Goal: Navigation & Orientation: Find specific page/section

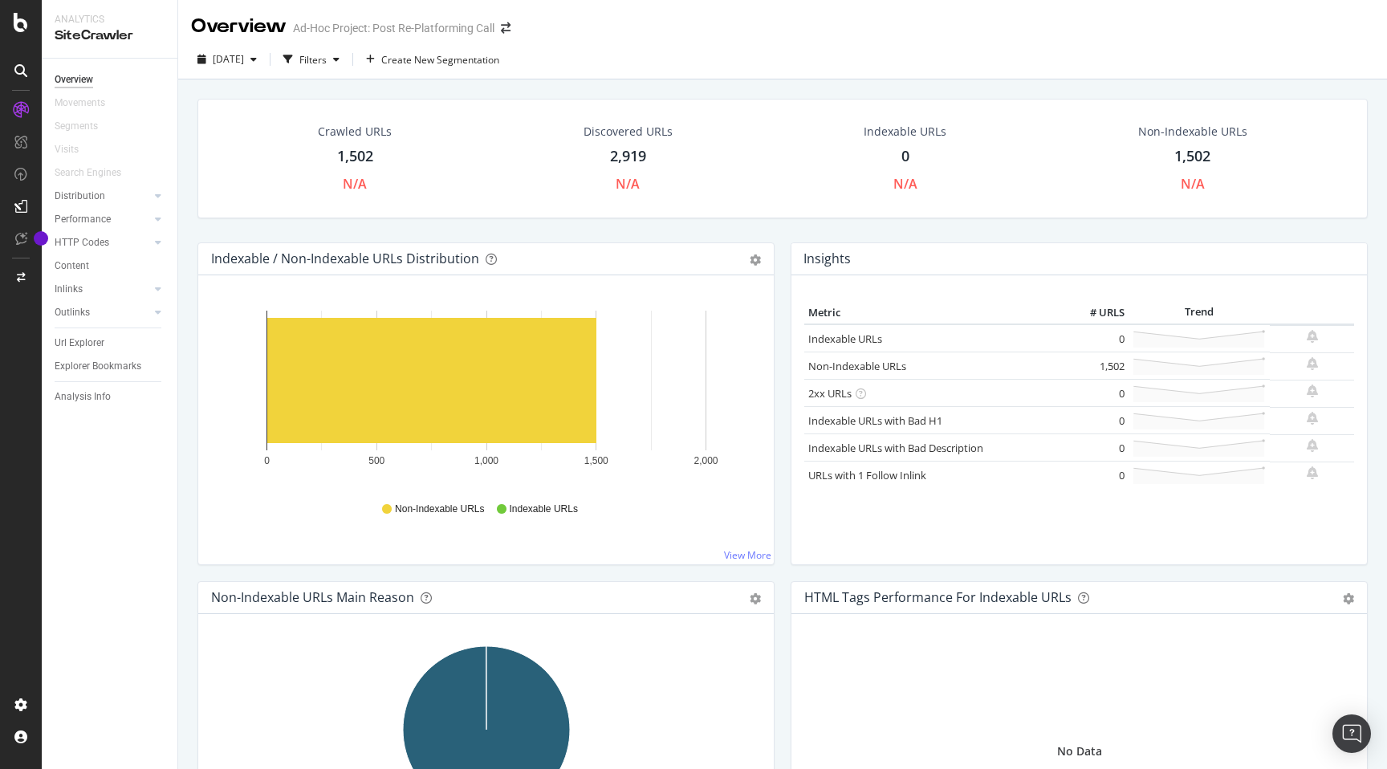
click at [94, 39] on div "SiteCrawler" at bounding box center [110, 35] width 110 height 18
click at [25, 71] on icon at bounding box center [20, 70] width 13 height 13
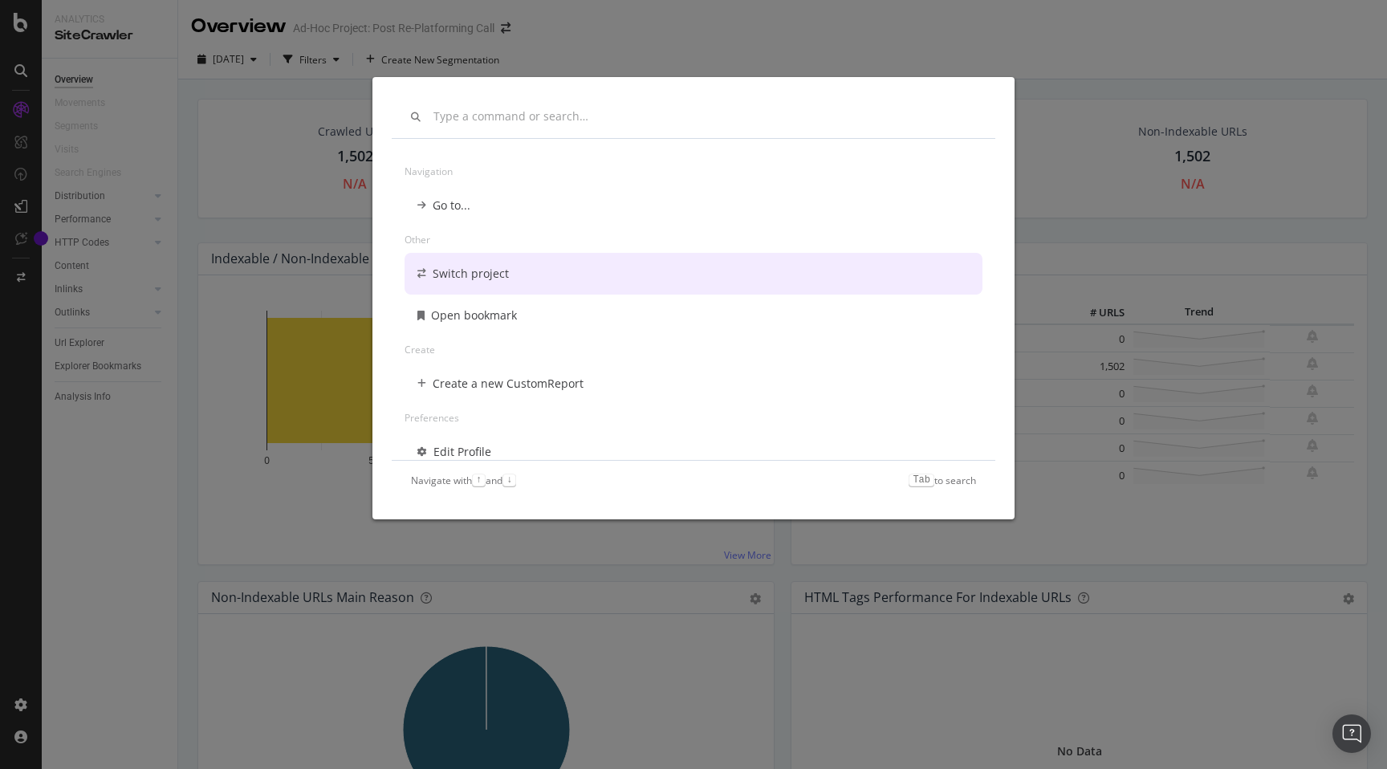
click at [916, 604] on div "Navigation Go to... Other Switch project Open bookmark Create Create a new Cust…" at bounding box center [693, 384] width 1387 height 769
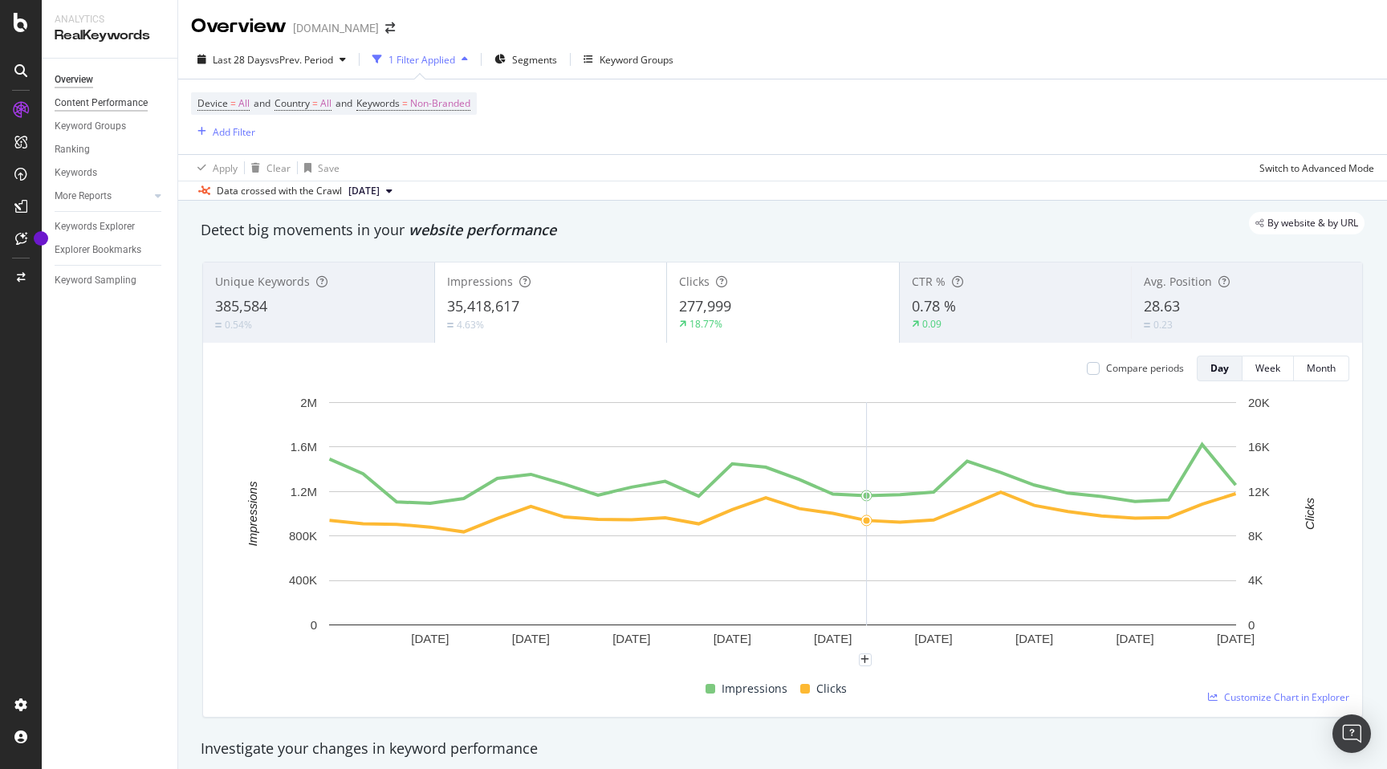
click at [96, 101] on div "Content Performance" at bounding box center [101, 103] width 93 height 17
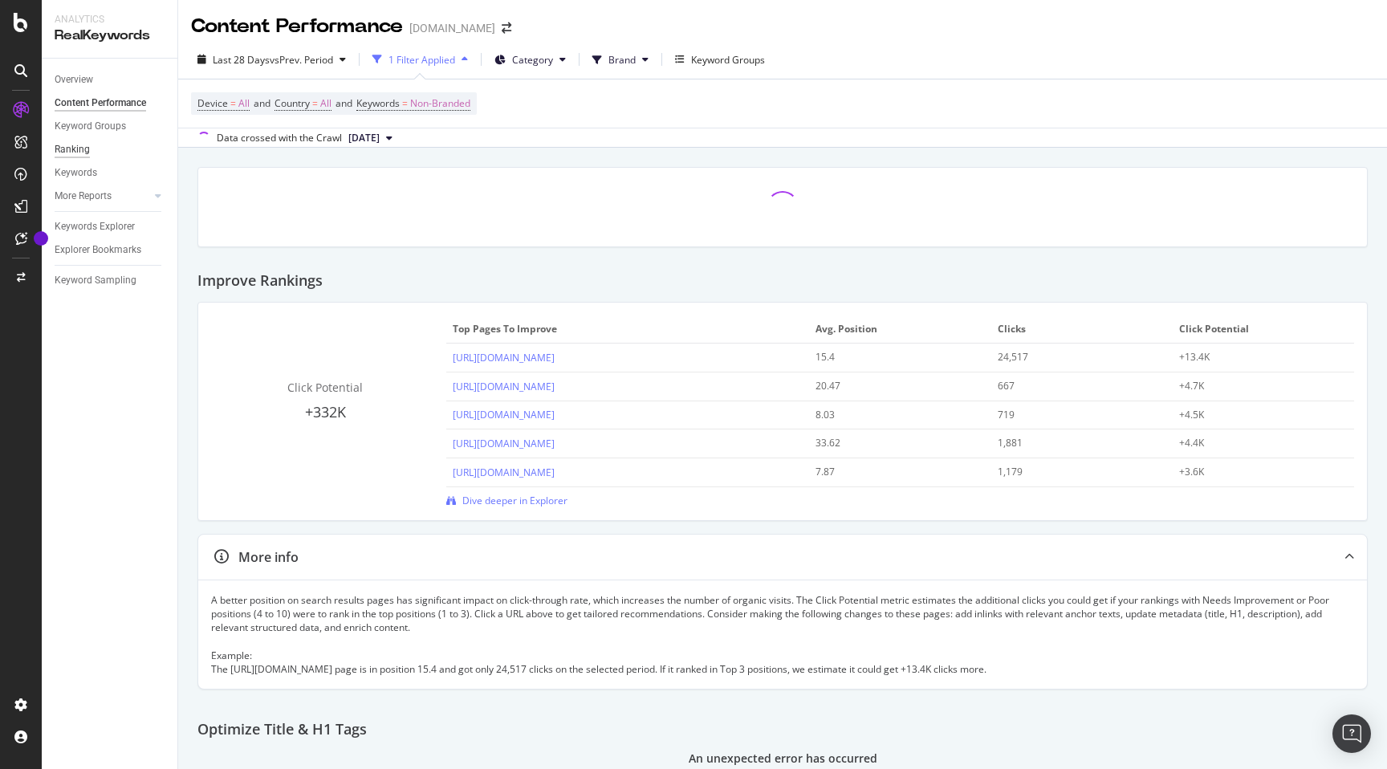
click at [87, 146] on div "Ranking" at bounding box center [72, 149] width 35 height 17
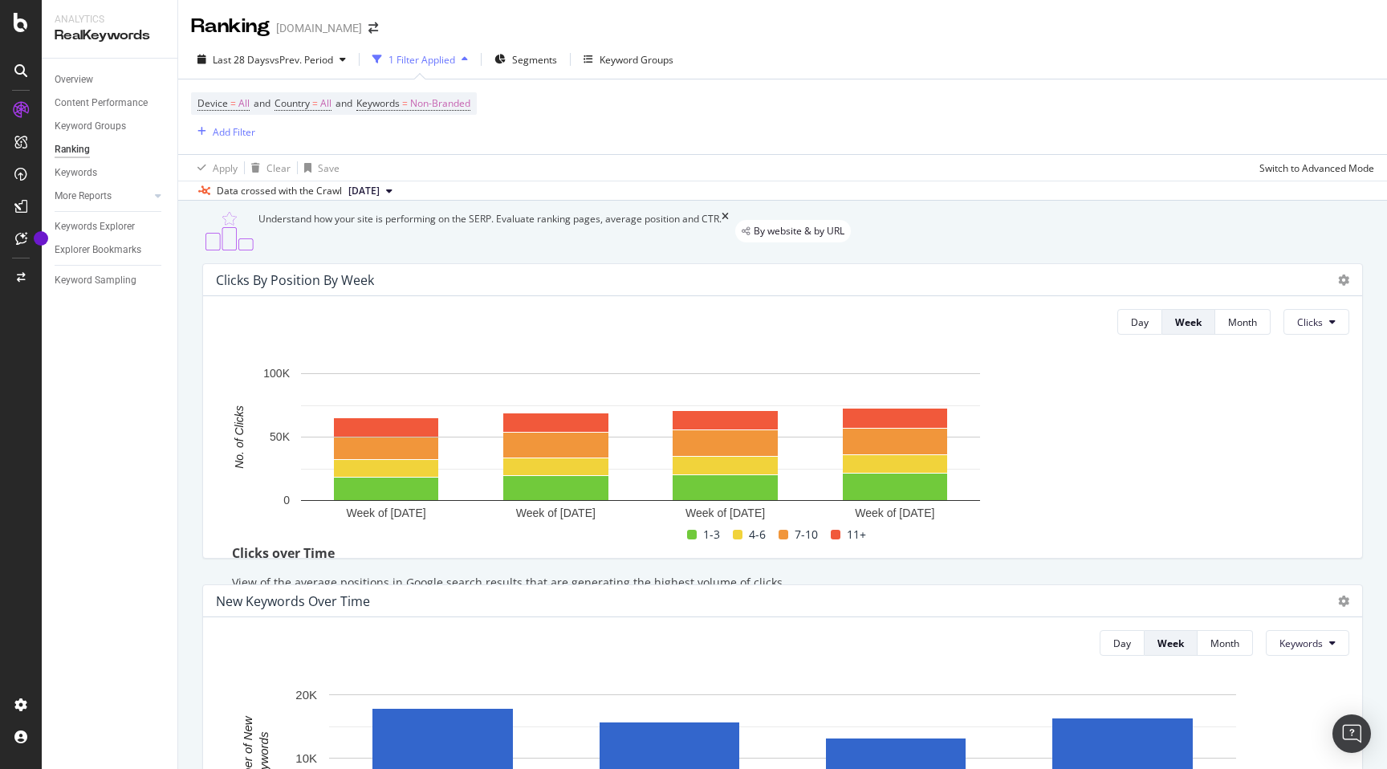
click at [22, 75] on icon at bounding box center [20, 70] width 13 height 13
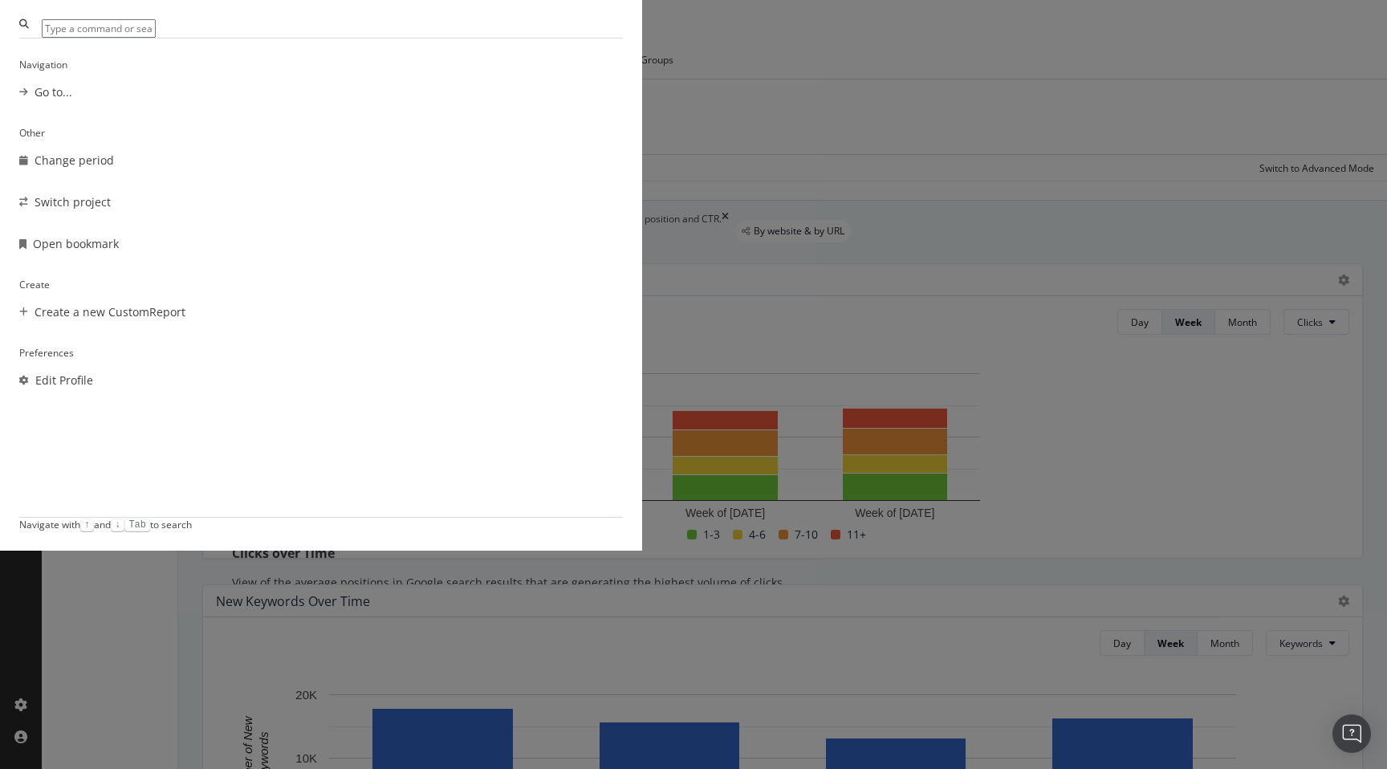
click at [76, 286] on div "Navigation Go to... Other Change period Switch project Open bookmark Create Cre…" at bounding box center [693, 384] width 1387 height 769
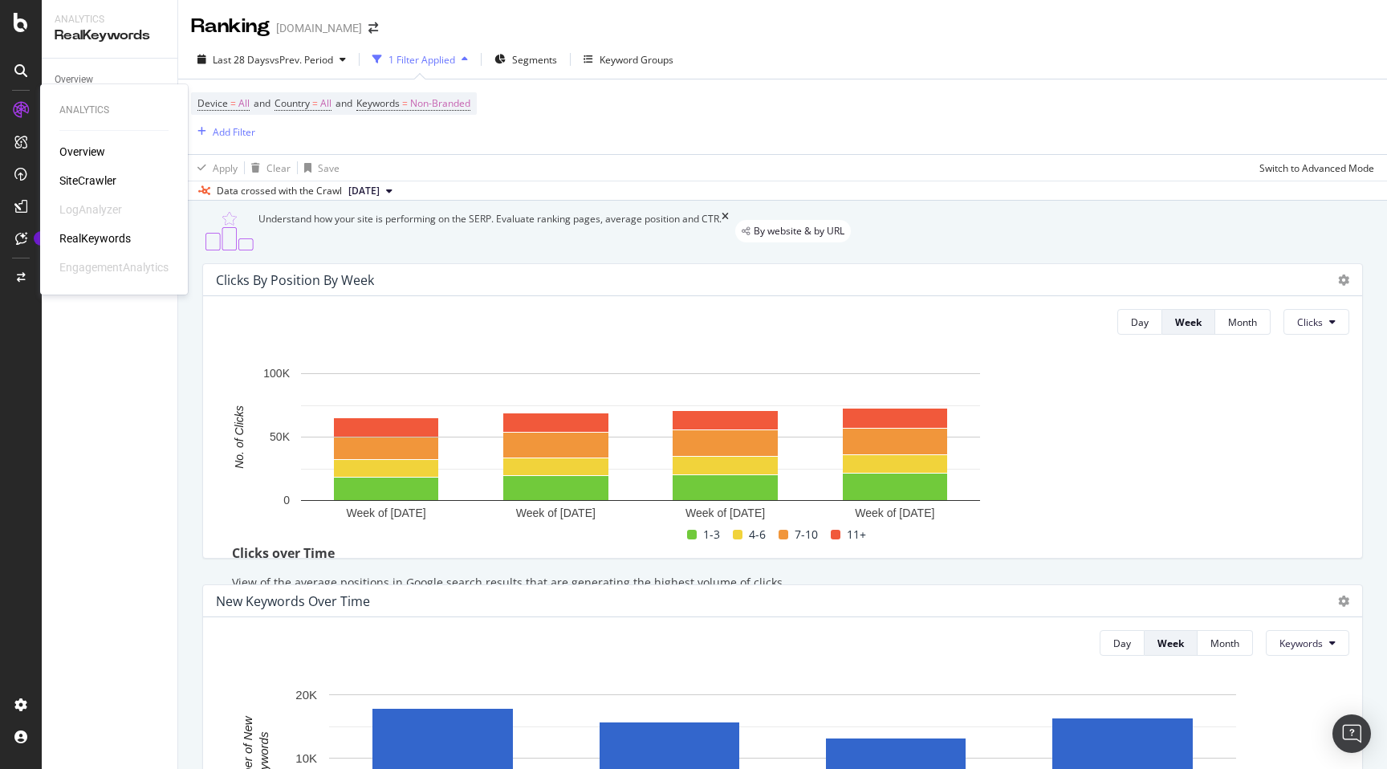
click at [83, 178] on div "SiteCrawler" at bounding box center [87, 181] width 57 height 16
